Goal: Information Seeking & Learning: Learn about a topic

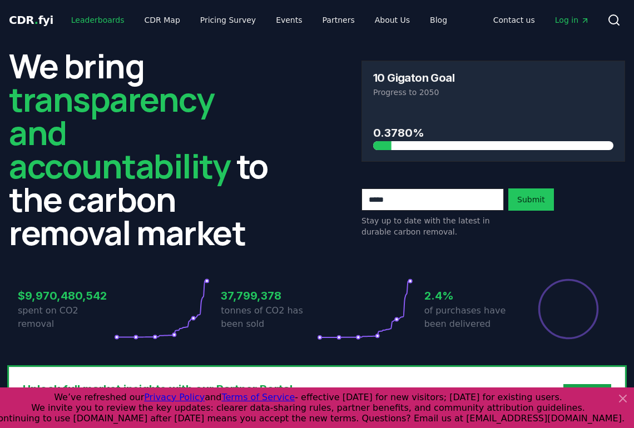
click at [92, 18] on link "Leaderboards" at bounding box center [97, 20] width 71 height 20
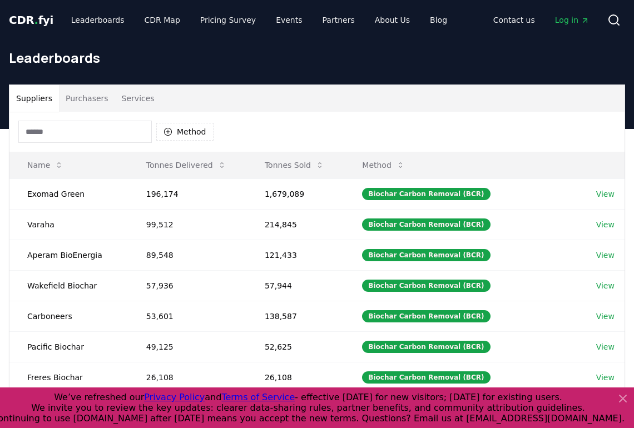
click at [87, 97] on button "Purchasers" at bounding box center [87, 98] width 56 height 27
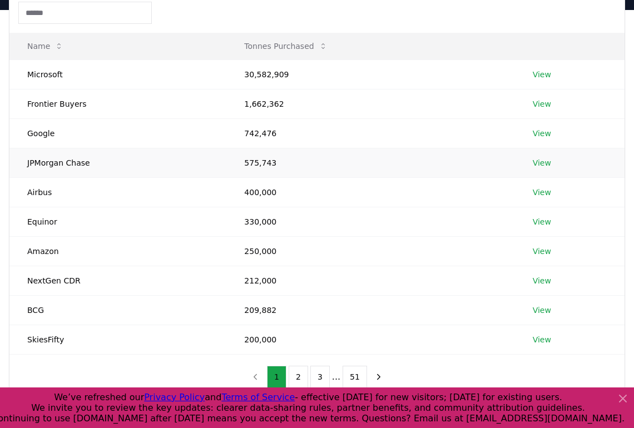
scroll to position [153, 0]
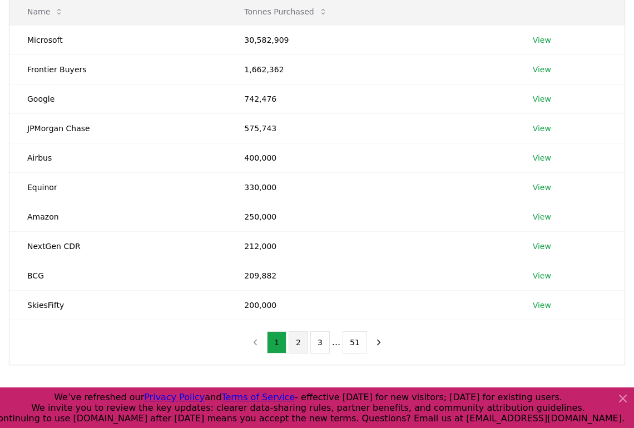
click at [297, 346] on button "2" at bounding box center [297, 342] width 19 height 22
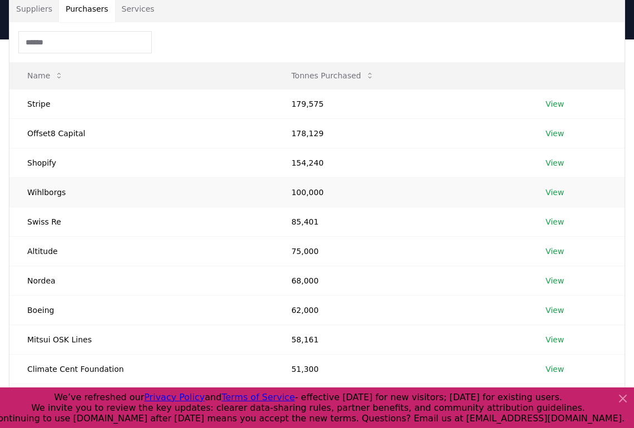
scroll to position [78, 0]
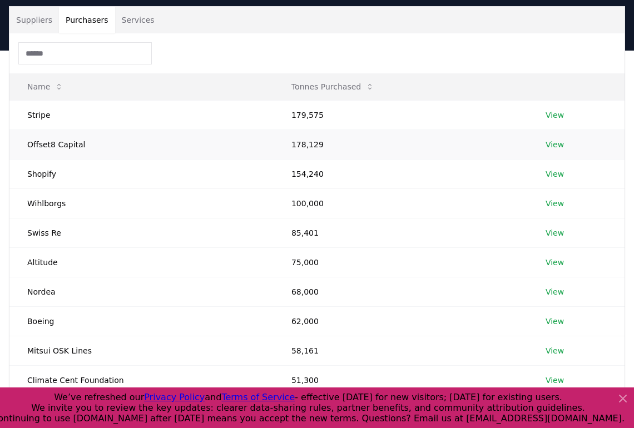
click at [550, 142] on link "View" at bounding box center [554, 144] width 18 height 11
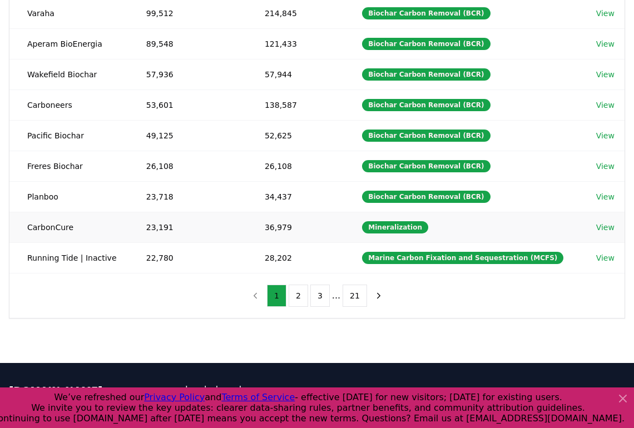
scroll to position [220, 0]
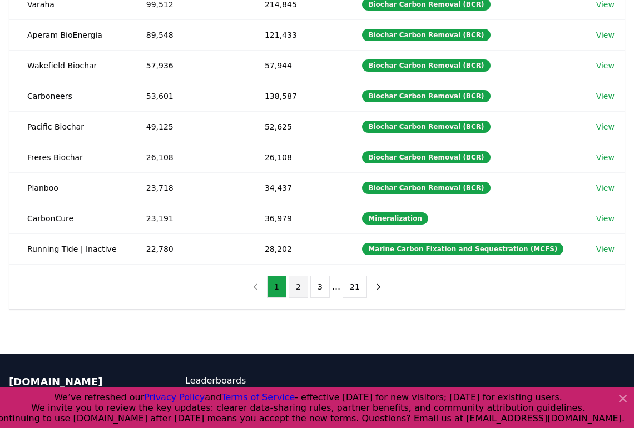
click at [303, 285] on button "2" at bounding box center [297, 287] width 19 height 22
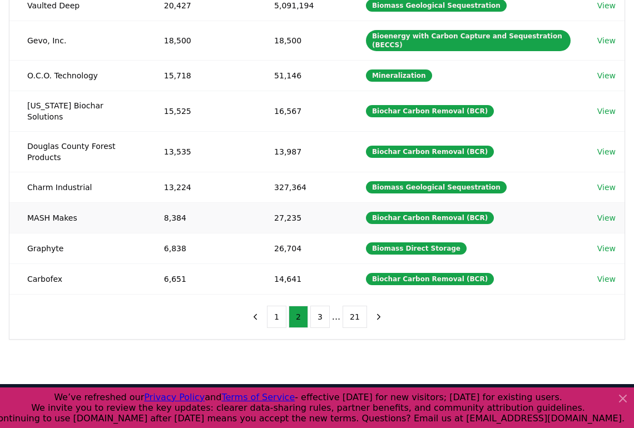
scroll to position [238, 0]
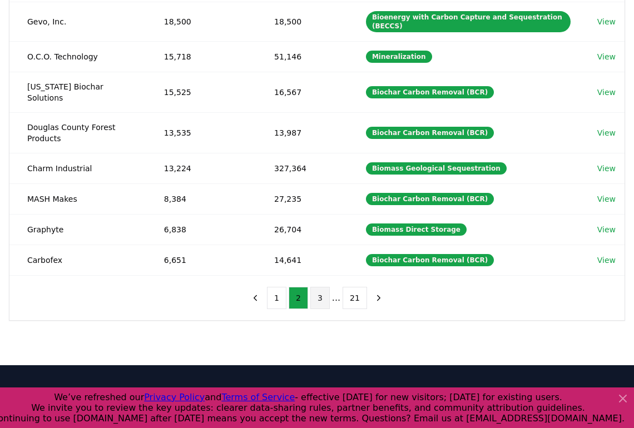
click at [321, 289] on button "3" at bounding box center [319, 298] width 19 height 22
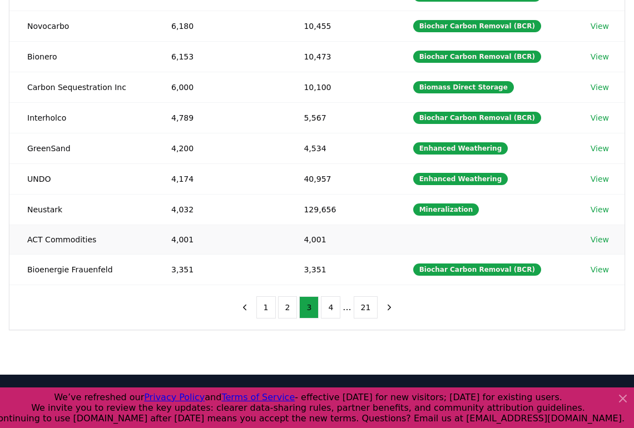
scroll to position [211, 0]
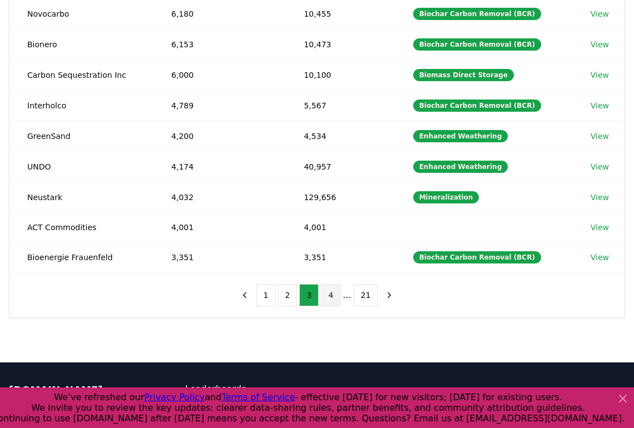
click at [335, 293] on button "4" at bounding box center [330, 295] width 19 height 22
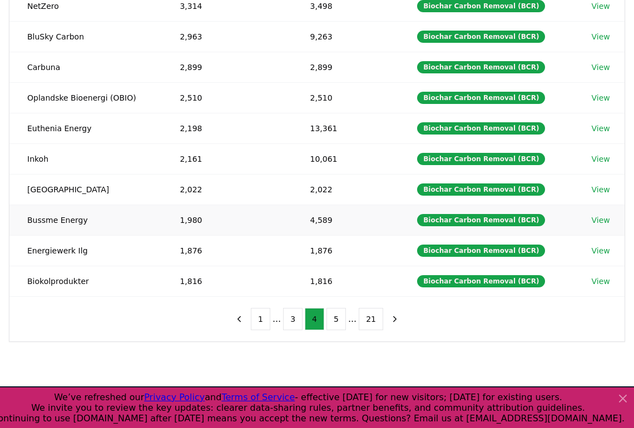
scroll to position [188, 0]
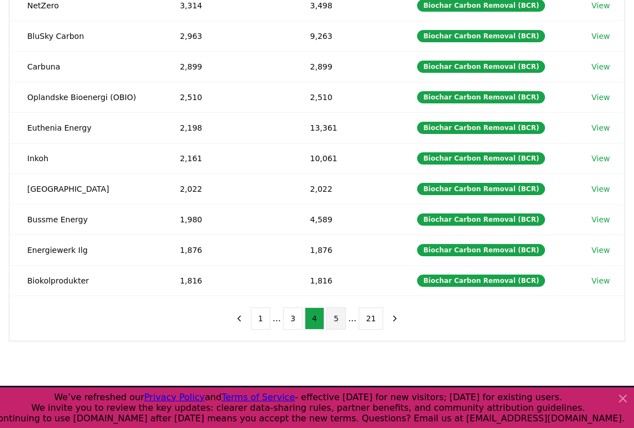
click at [341, 317] on button "5" at bounding box center [335, 318] width 19 height 22
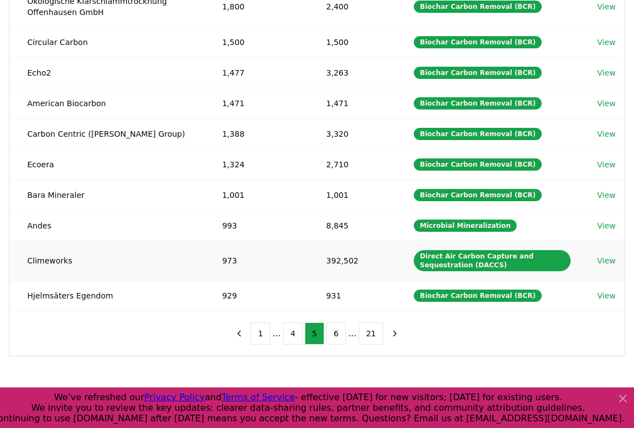
scroll to position [197, 0]
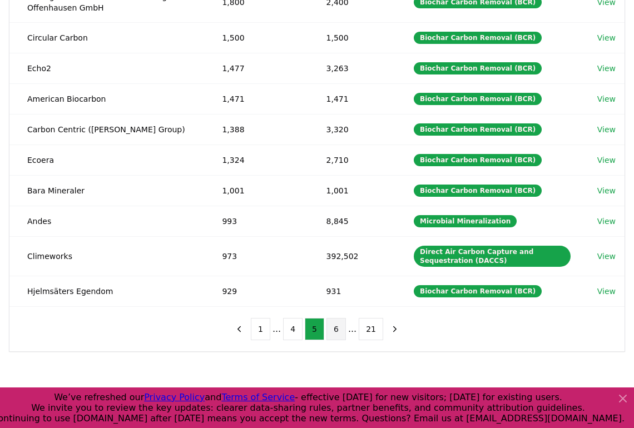
click at [337, 331] on button "6" at bounding box center [335, 329] width 19 height 22
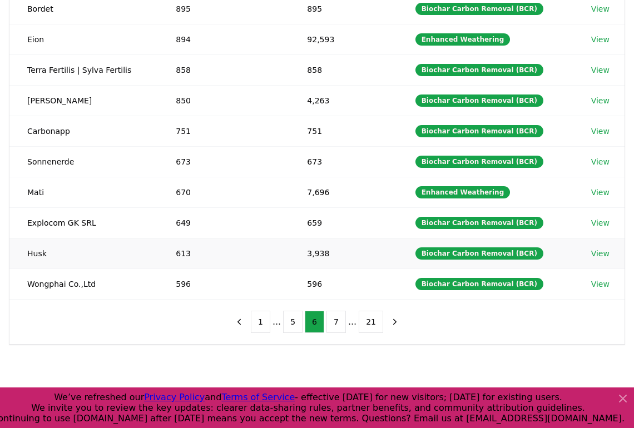
scroll to position [192, 0]
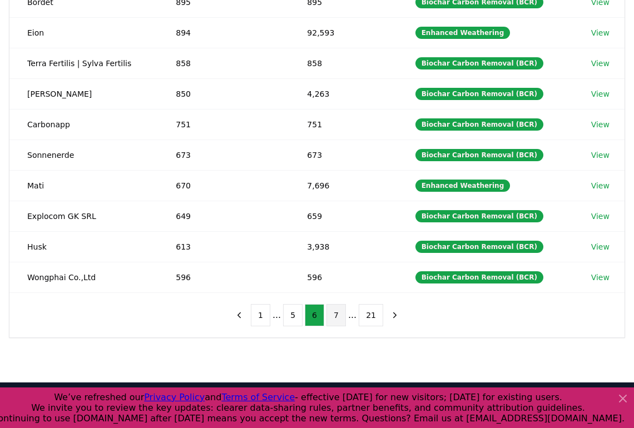
click at [336, 313] on button "7" at bounding box center [335, 315] width 19 height 22
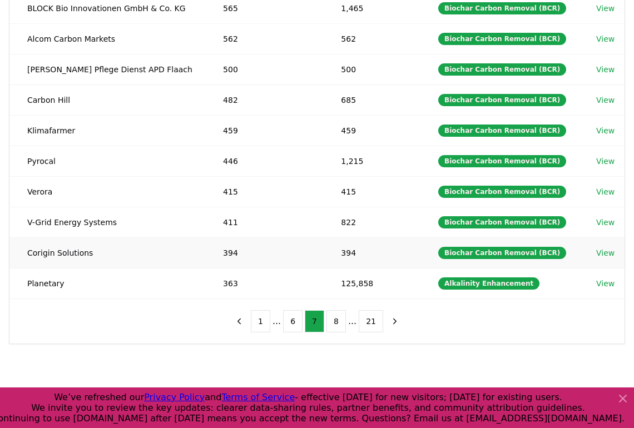
scroll to position [279, 0]
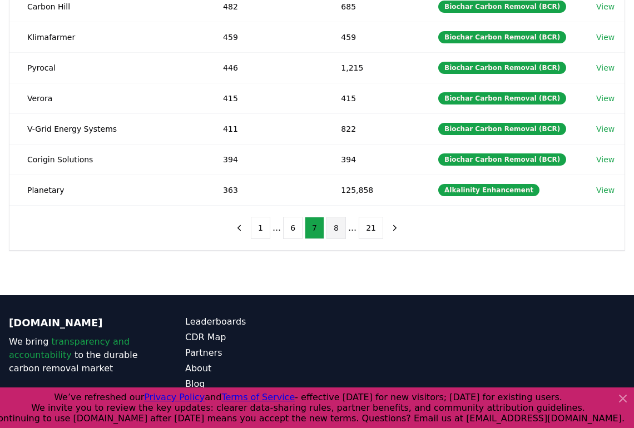
click at [340, 218] on button "8" at bounding box center [335, 228] width 19 height 22
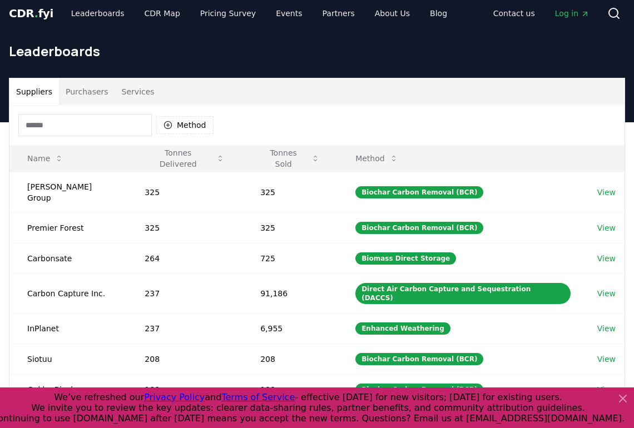
scroll to position [0, 0]
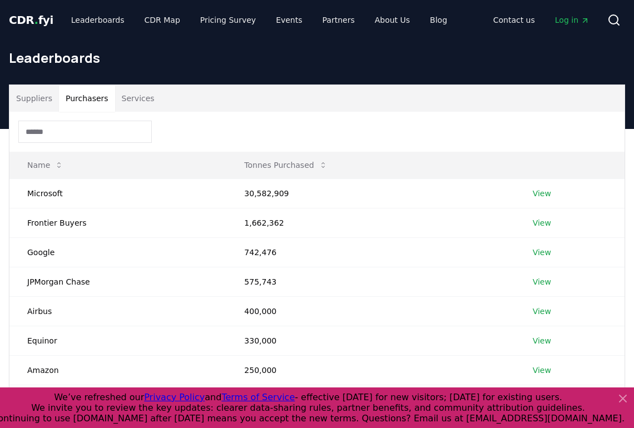
click at [78, 103] on button "Purchasers" at bounding box center [87, 98] width 56 height 27
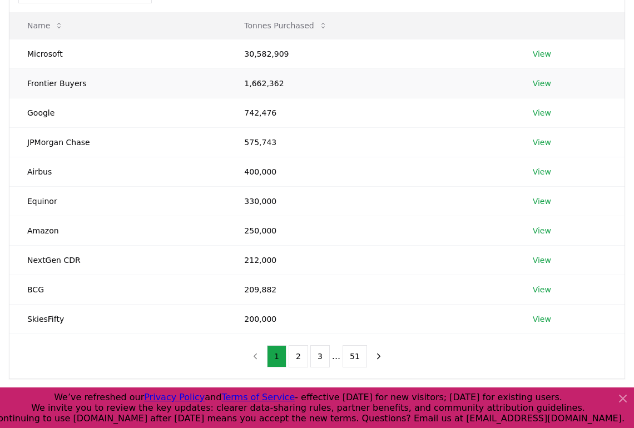
scroll to position [309, 0]
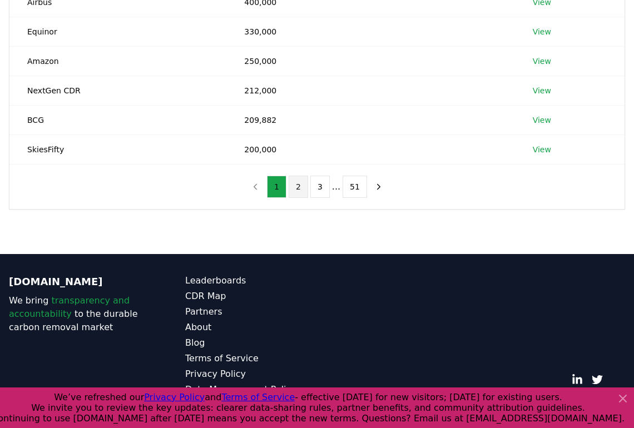
click at [302, 186] on button "2" at bounding box center [297, 187] width 19 height 22
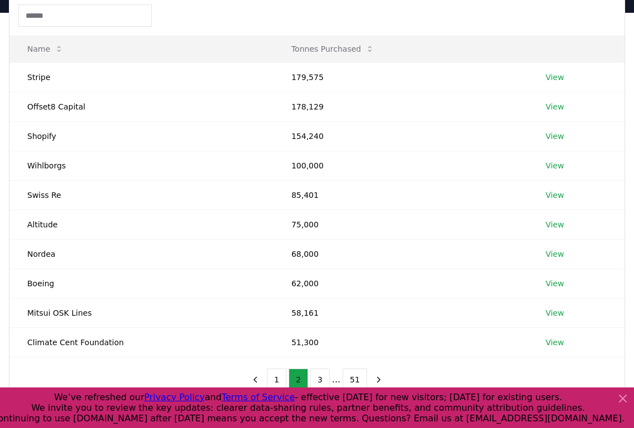
scroll to position [149, 0]
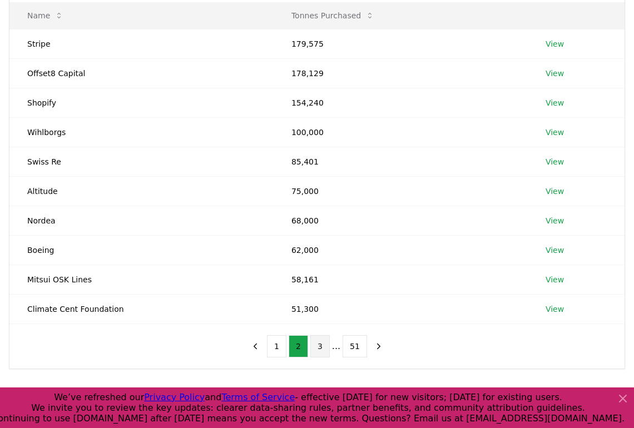
click at [319, 350] on button "3" at bounding box center [319, 346] width 19 height 22
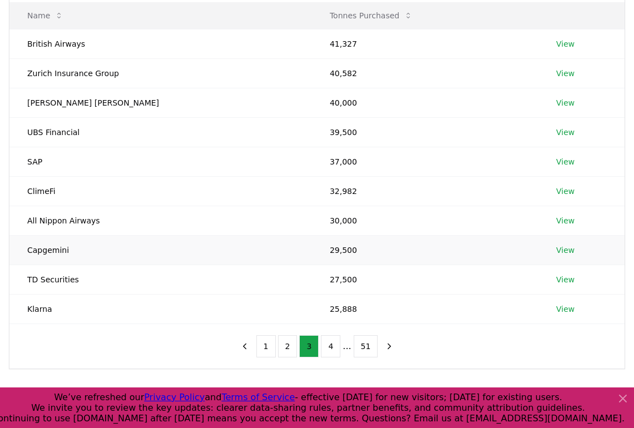
scroll to position [142, 0]
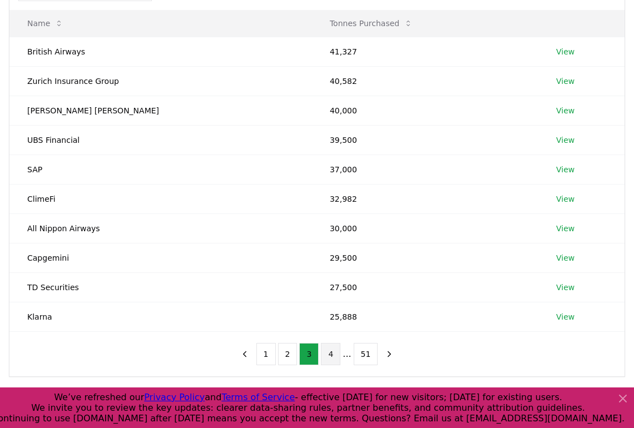
click at [331, 353] on button "4" at bounding box center [330, 354] width 19 height 22
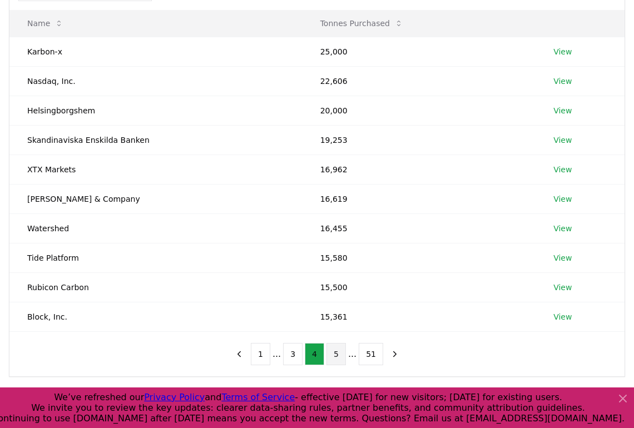
click at [337, 355] on button "5" at bounding box center [335, 354] width 19 height 22
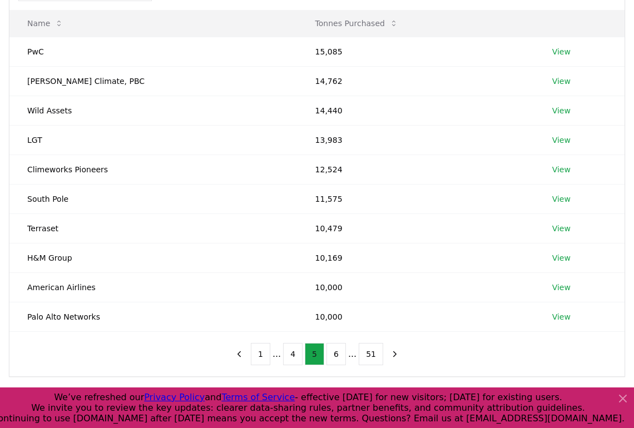
click at [337, 355] on button "6" at bounding box center [335, 354] width 19 height 22
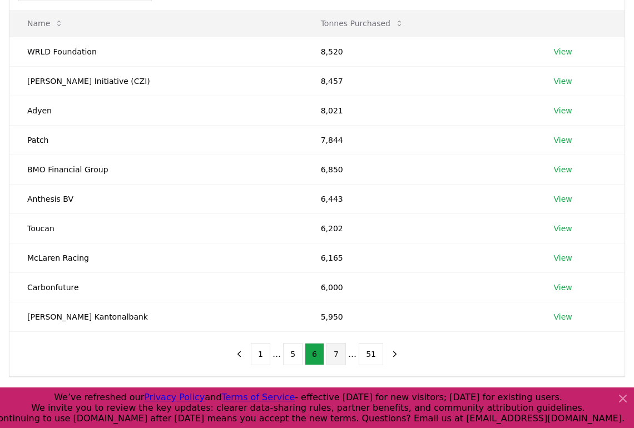
click at [338, 353] on button "7" at bounding box center [335, 354] width 19 height 22
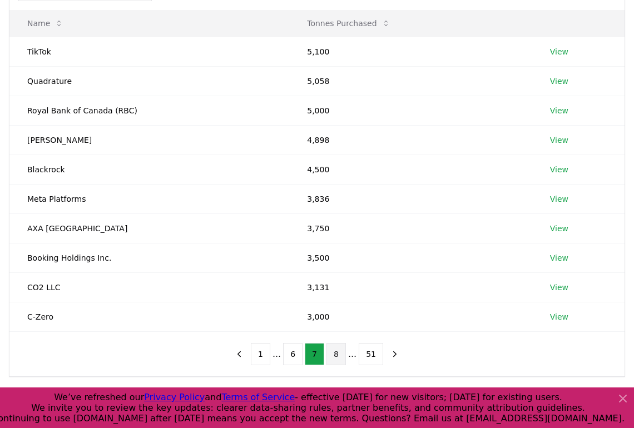
click at [339, 353] on button "8" at bounding box center [335, 354] width 19 height 22
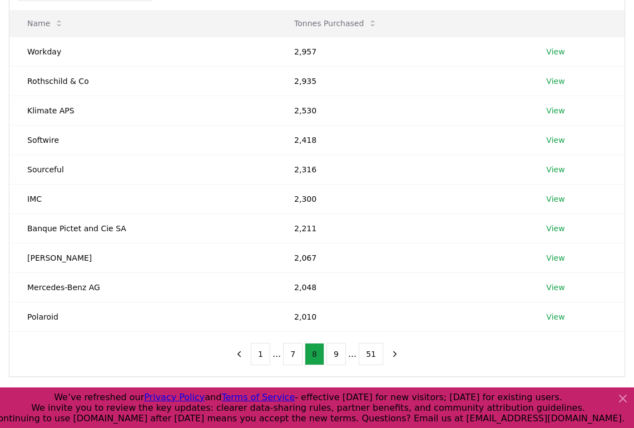
click at [339, 353] on button "9" at bounding box center [335, 354] width 19 height 22
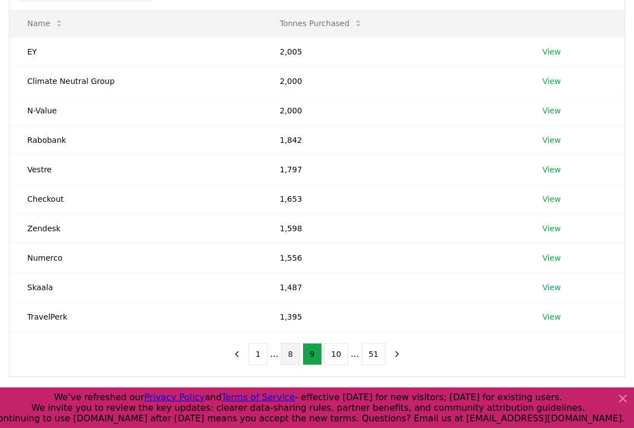
click at [339, 353] on button "10" at bounding box center [336, 354] width 24 height 22
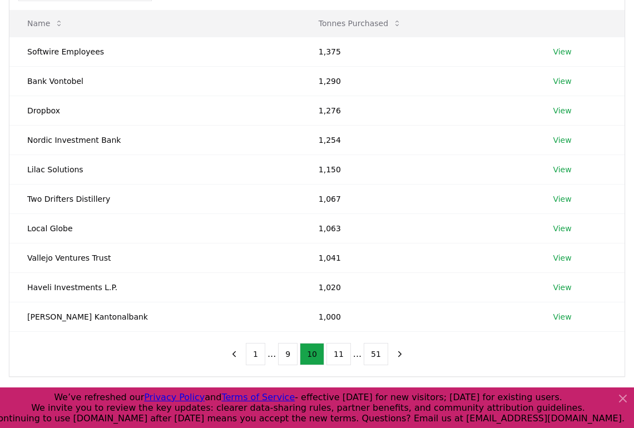
click at [339, 353] on button "11" at bounding box center [338, 354] width 24 height 22
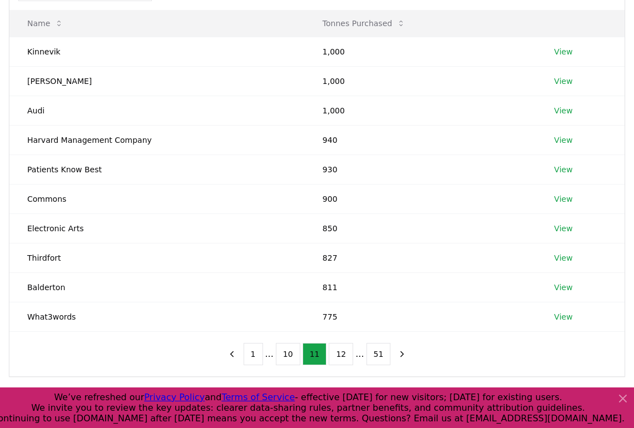
click at [339, 353] on button "12" at bounding box center [340, 354] width 24 height 22
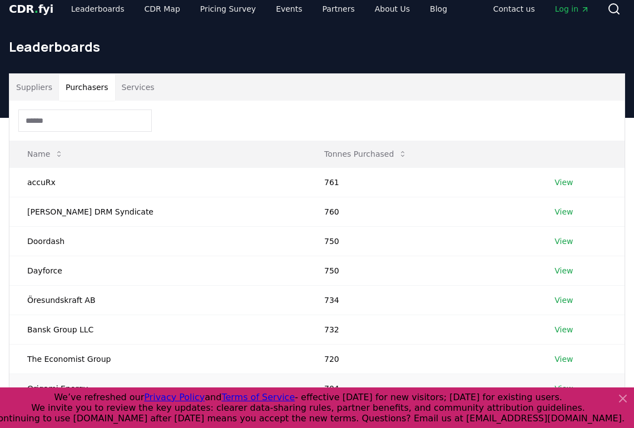
scroll to position [0, 0]
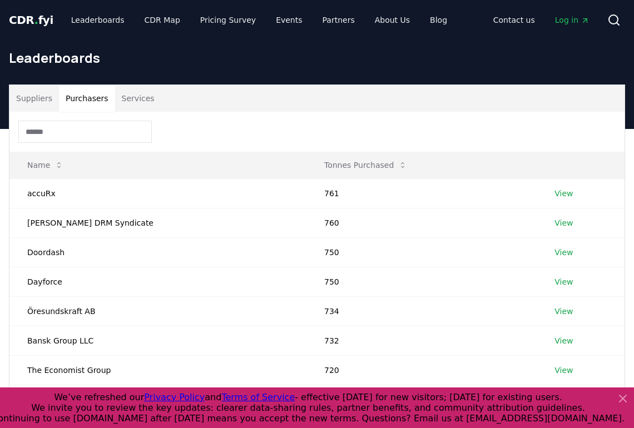
click at [76, 136] on input at bounding box center [84, 132] width 133 height 22
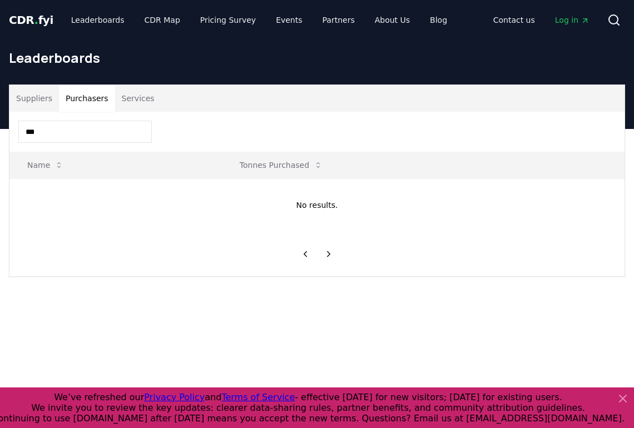
type input "***"
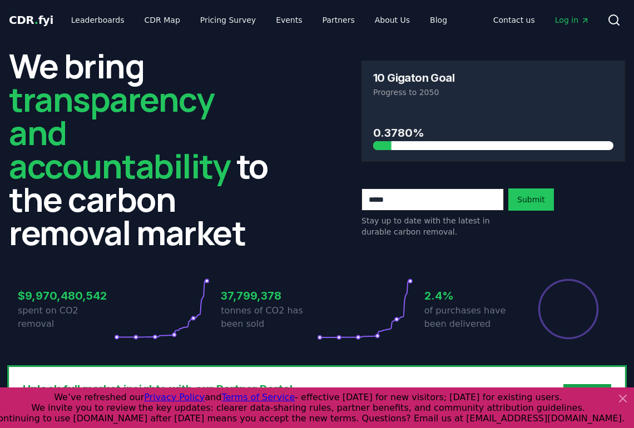
click at [569, 18] on span "Log in" at bounding box center [572, 19] width 34 height 11
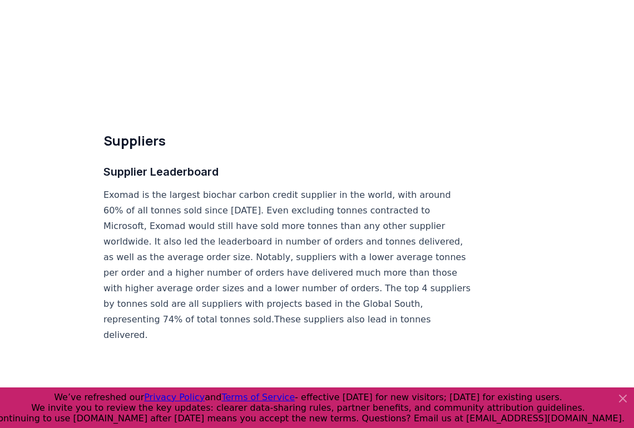
scroll to position [6428, 0]
